Goal: Task Accomplishment & Management: Manage account settings

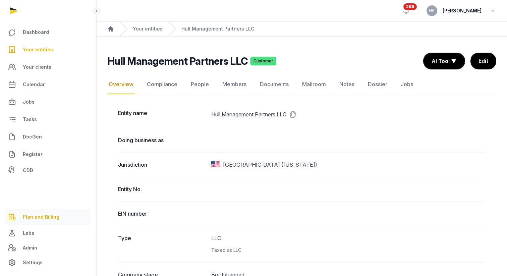
click at [48, 217] on span "Plan and Billing" at bounding box center [41, 217] width 37 height 8
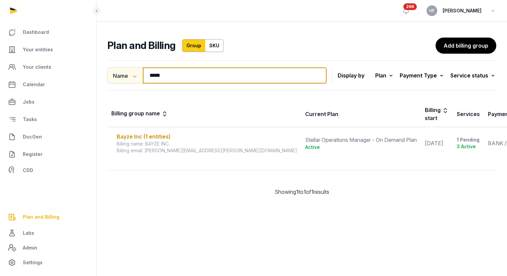
drag, startPoint x: 171, startPoint y: 76, endPoint x: 126, endPoint y: 76, distance: 46.0
click at [126, 76] on div "Name Name Email ***** Search" at bounding box center [216, 75] width 219 height 16
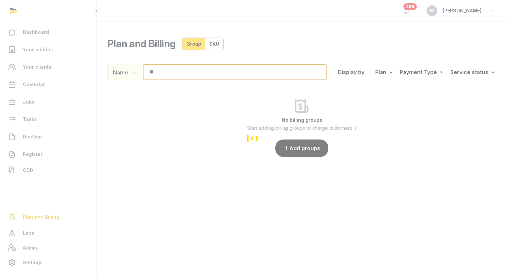
type input "*"
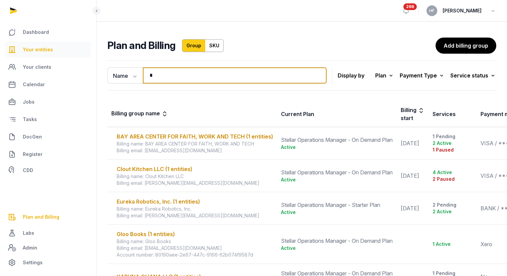
type input "*"
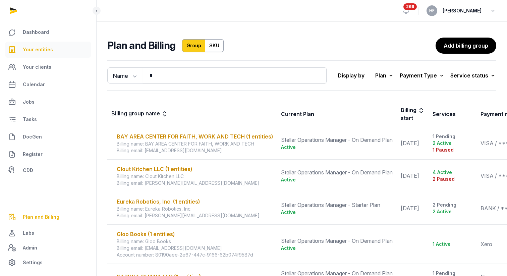
click at [41, 45] on link "Your entities" at bounding box center [48, 50] width 86 height 16
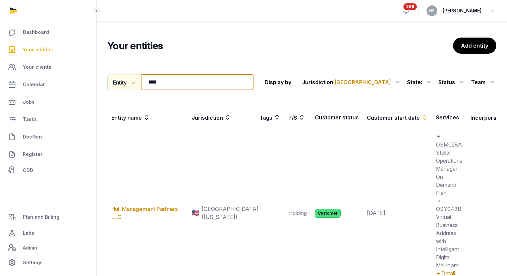
drag, startPoint x: 171, startPoint y: 80, endPoint x: 112, endPoint y: 80, distance: 59.4
click at [120, 80] on div "Entity Entity People Tags Services **** Search" at bounding box center [180, 82] width 146 height 16
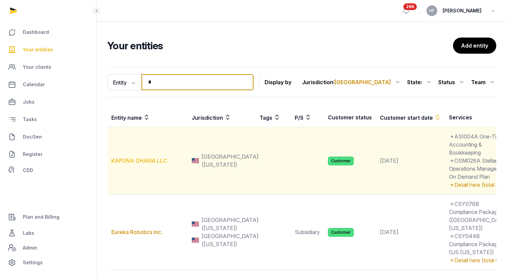
type input "*"
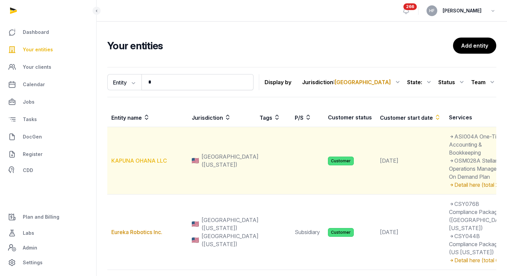
click at [137, 164] on link "KAPUNA OHANA LLC" at bounding box center [139, 160] width 56 height 7
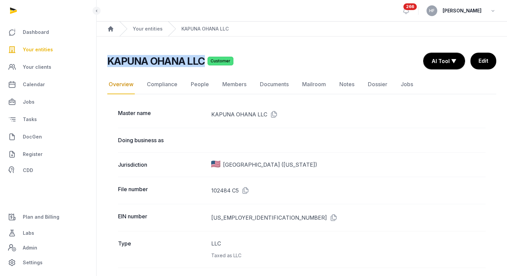
drag, startPoint x: 109, startPoint y: 61, endPoint x: 212, endPoint y: 63, distance: 103.1
click at [212, 63] on div "KAPUNA OHANA LLC Customer" at bounding box center [262, 61] width 311 height 12
copy h2 "KAPUNA OHANA LLC"
click at [35, 215] on span "Plan and Billing" at bounding box center [41, 217] width 37 height 8
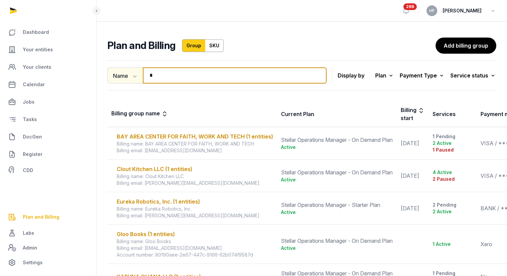
drag, startPoint x: 159, startPoint y: 73, endPoint x: 119, endPoint y: 73, distance: 39.9
click at [122, 73] on div "Name Name Email * Search" at bounding box center [216, 75] width 219 height 16
paste input "**********"
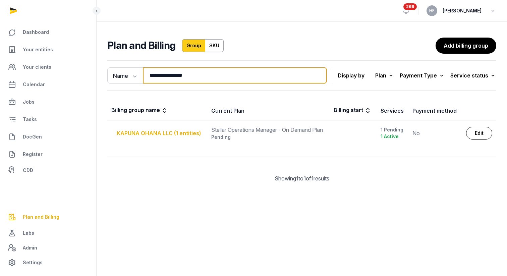
type input "**********"
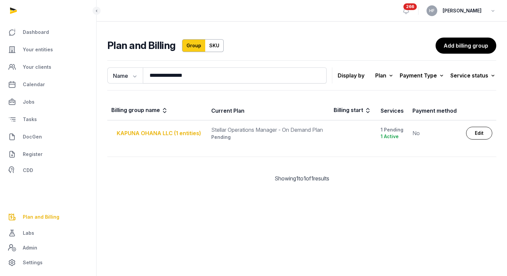
click at [184, 132] on div "KAPUNA OHANA LLC (1 entities)" at bounding box center [160, 133] width 87 height 8
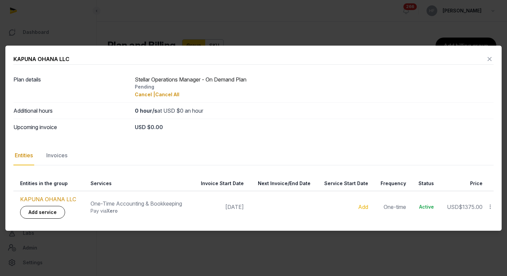
click at [491, 203] on icon at bounding box center [491, 206] width 6 height 7
click at [492, 207] on icon at bounding box center [491, 206] width 6 height 7
click at [470, 219] on td "USD $1375.00" at bounding box center [462, 207] width 49 height 32
click at [489, 207] on icon at bounding box center [491, 206] width 6 height 7
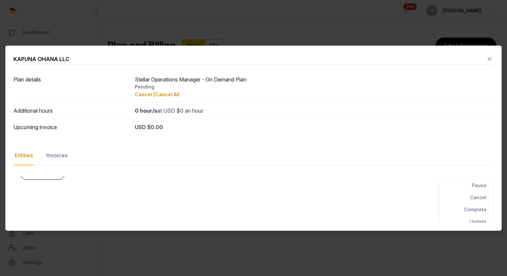
scroll to position [42, 0]
click at [484, 216] on div "Update" at bounding box center [467, 219] width 54 height 12
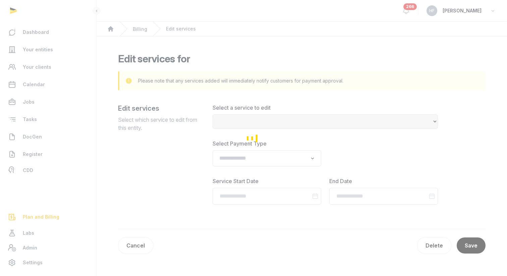
select select "**********"
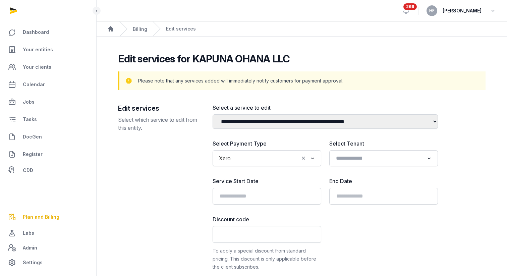
click at [305, 159] on icon "Clear Selected" at bounding box center [304, 158] width 6 height 7
click at [264, 160] on input "Search for option" at bounding box center [262, 158] width 91 height 9
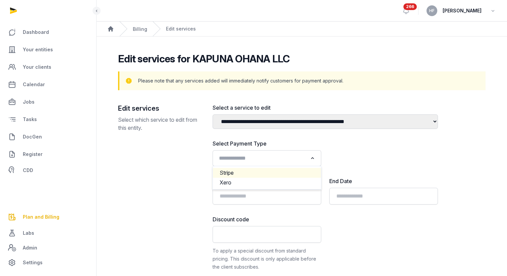
click at [246, 173] on li "Stripe" at bounding box center [267, 173] width 108 height 10
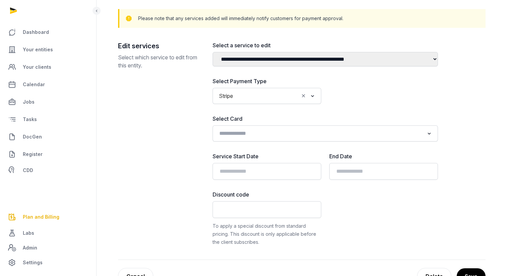
scroll to position [98, 0]
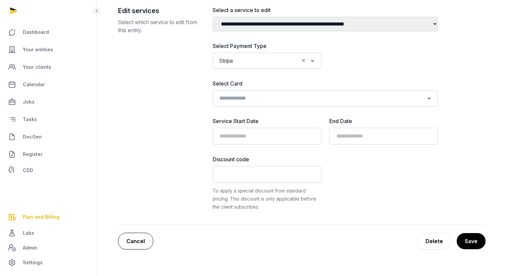
click at [143, 236] on link "Cancel" at bounding box center [135, 241] width 35 height 17
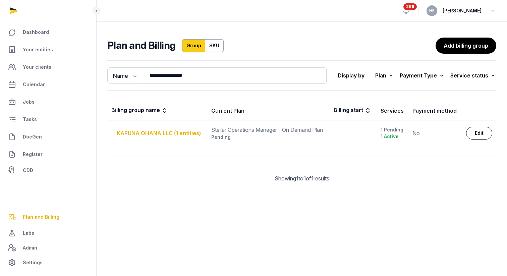
click at [169, 132] on div "KAPUNA OHANA LLC (1 entities)" at bounding box center [160, 133] width 87 height 8
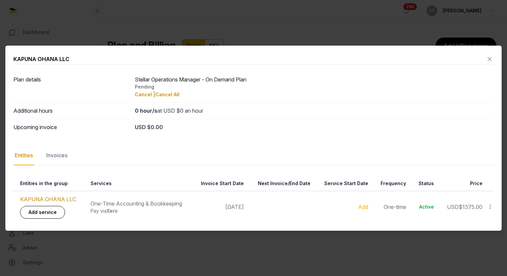
click at [492, 57] on icon at bounding box center [490, 59] width 8 height 11
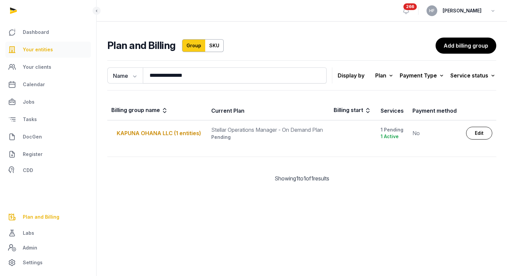
click at [49, 49] on span "Your entities" at bounding box center [38, 50] width 30 height 8
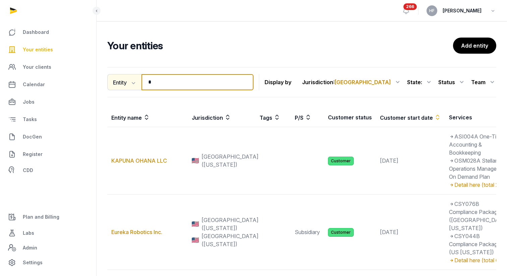
drag, startPoint x: 185, startPoint y: 82, endPoint x: 109, endPoint y: 82, distance: 75.8
click at [110, 82] on div "Entity Entity People Tags Services * Search" at bounding box center [180, 82] width 146 height 16
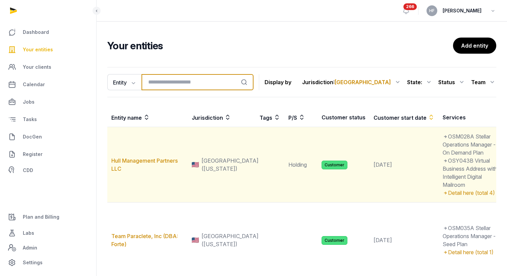
scroll to position [56, 0]
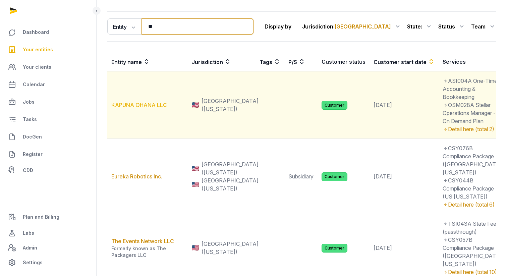
type input "**"
click at [150, 108] on link "KAPUNA OHANA LLC" at bounding box center [139, 105] width 56 height 7
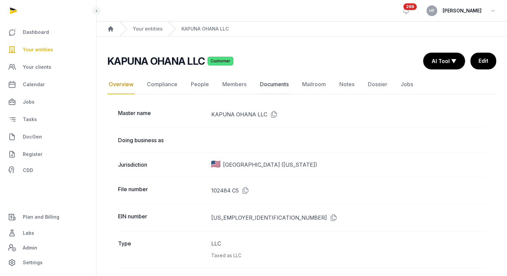
click at [282, 85] on link "Documents" at bounding box center [275, 84] width 32 height 19
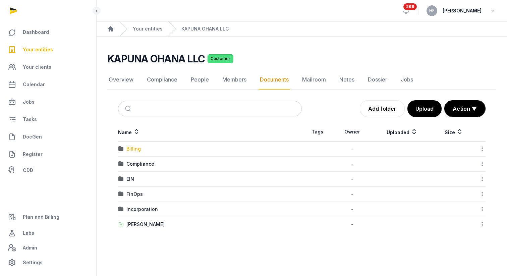
click at [133, 149] on div "Billing" at bounding box center [134, 149] width 14 height 7
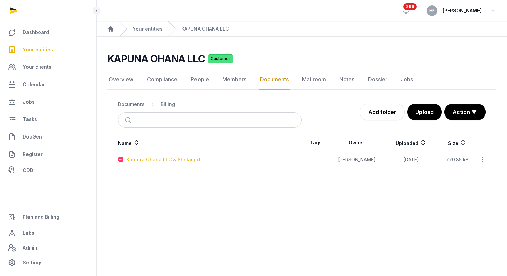
click at [189, 161] on div "Kapuna Ohana LLC & Stellar.pdf" at bounding box center [165, 159] width 76 height 7
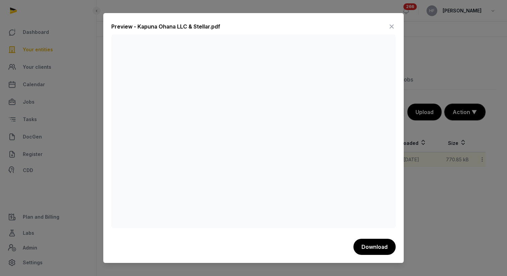
click at [391, 27] on icon at bounding box center [392, 26] width 8 height 11
